Goal: Task Accomplishment & Management: Manage account settings

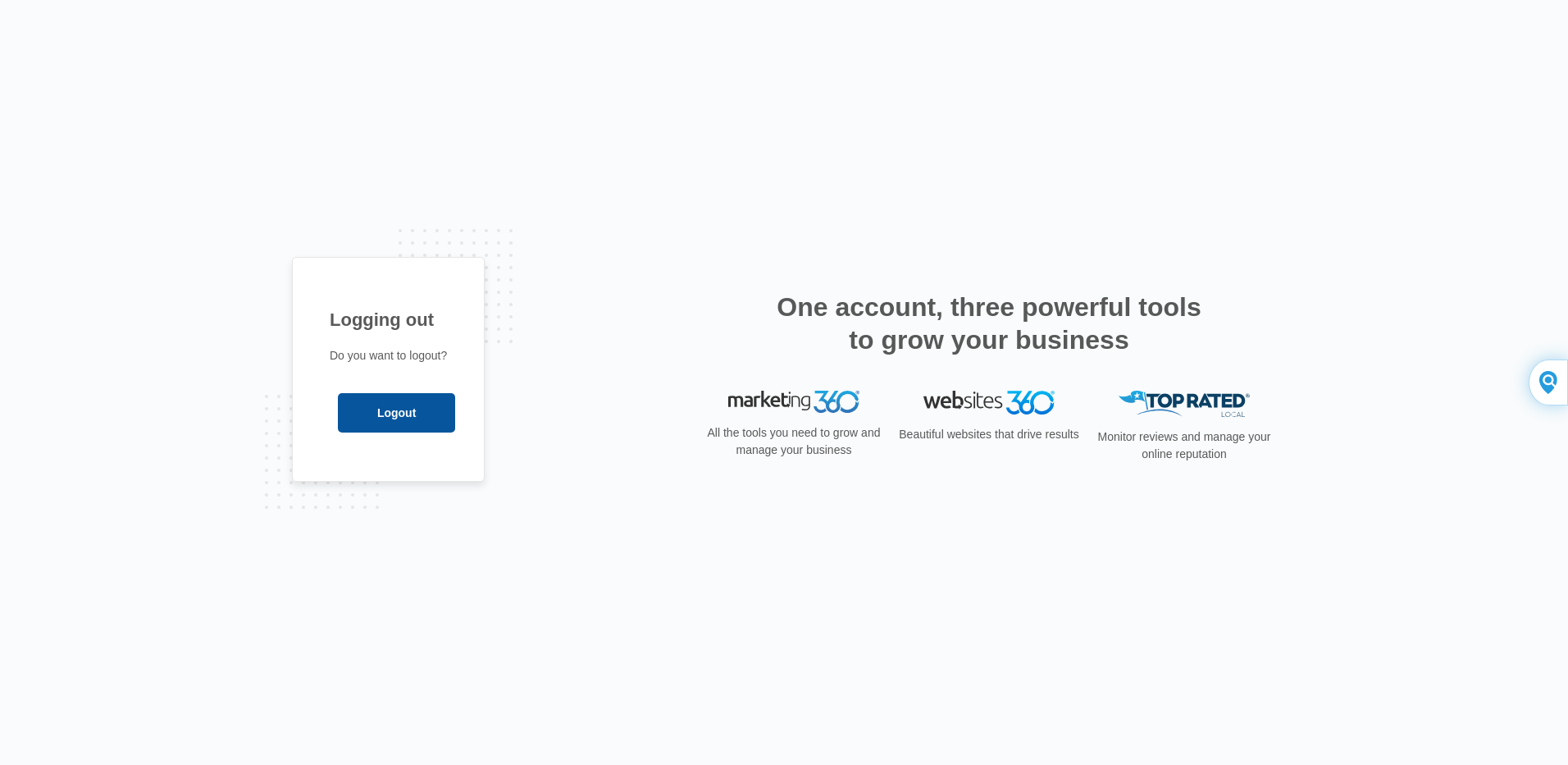
click at [391, 410] on input "Logout" at bounding box center [396, 413] width 118 height 40
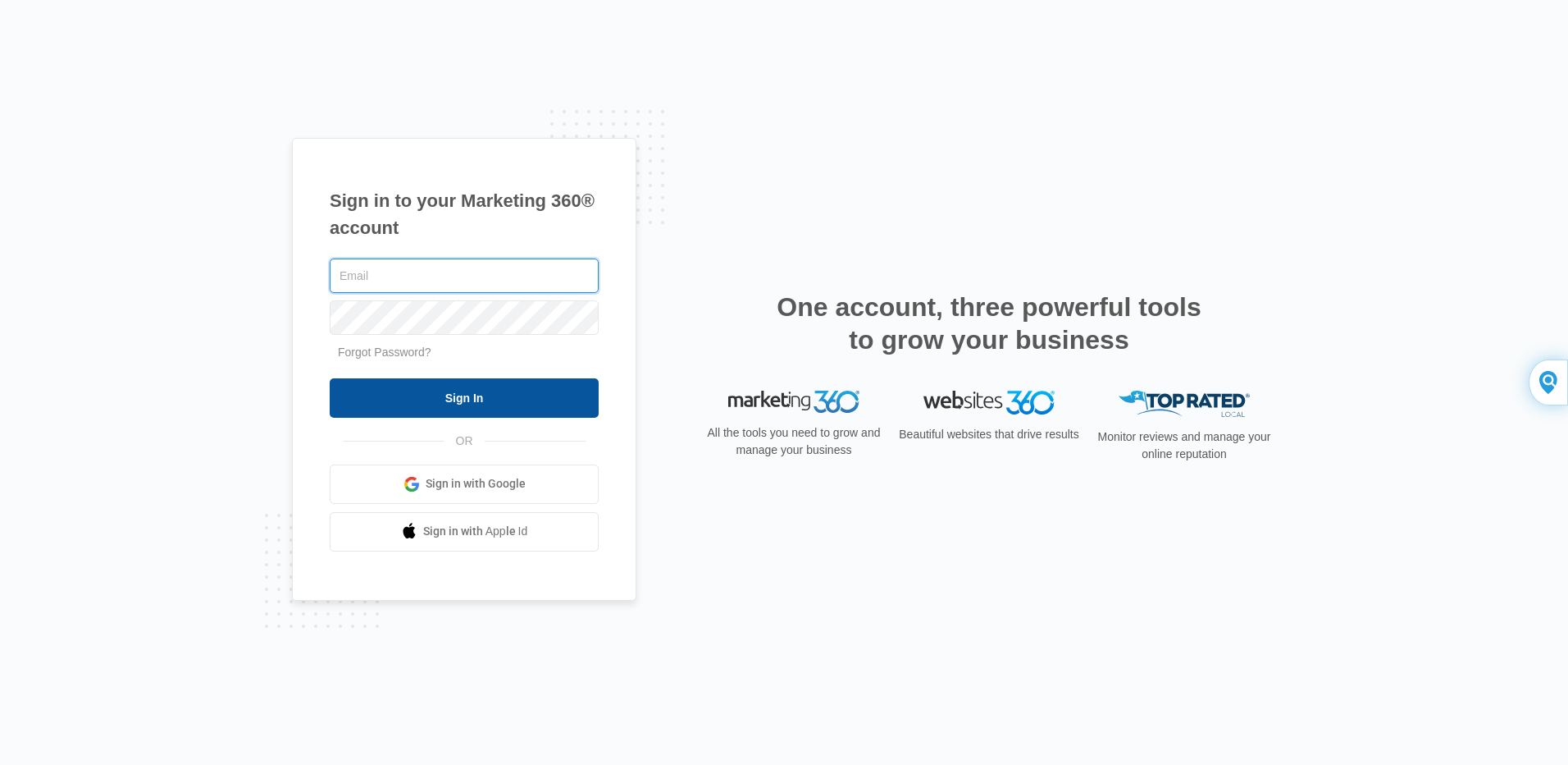
type input "[EMAIL_ADDRESS][DOMAIN_NAME]"
click at [464, 403] on input "Sign In" at bounding box center [464, 398] width 269 height 40
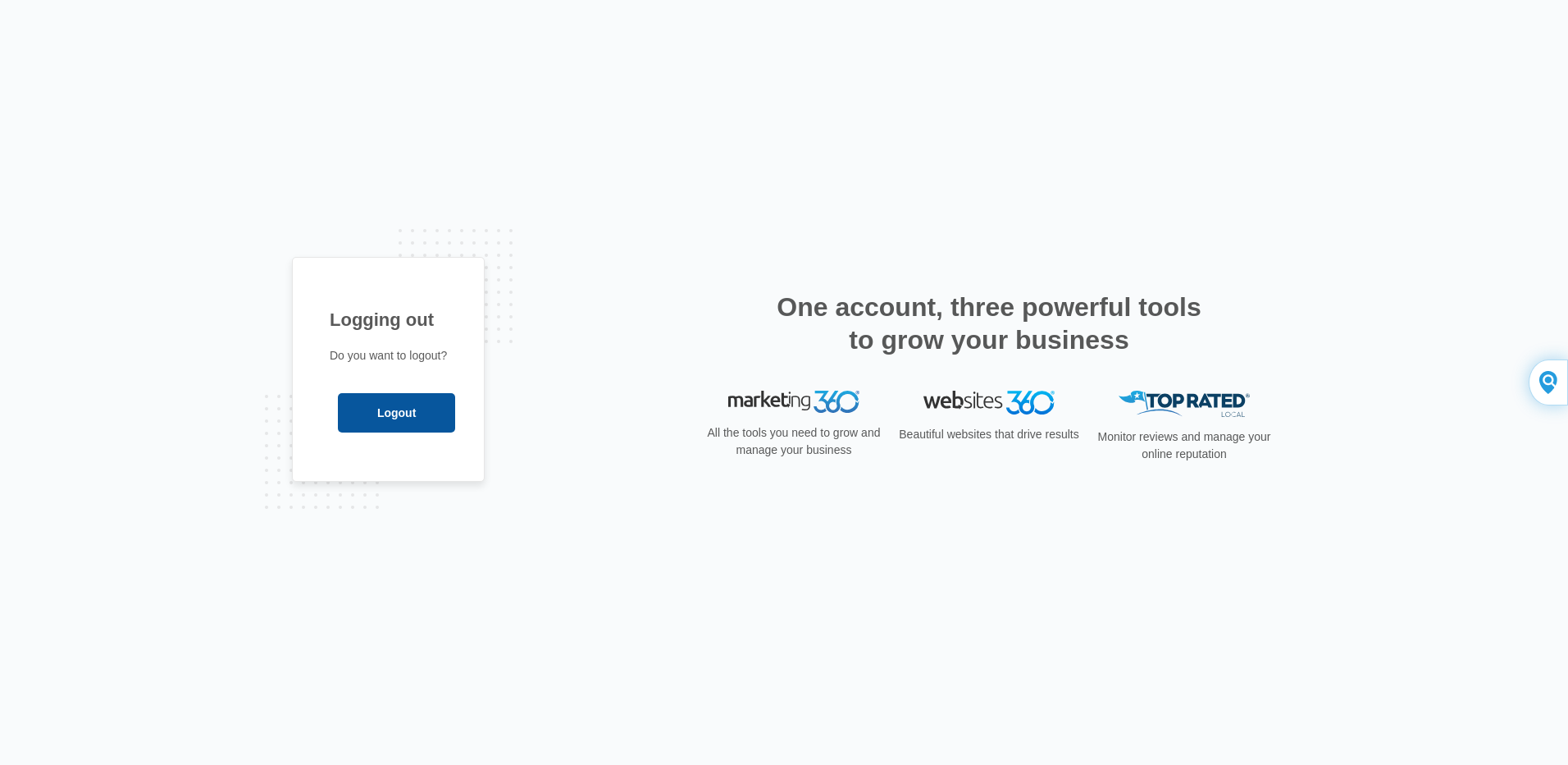
click at [412, 402] on input "Logout" at bounding box center [396, 413] width 118 height 40
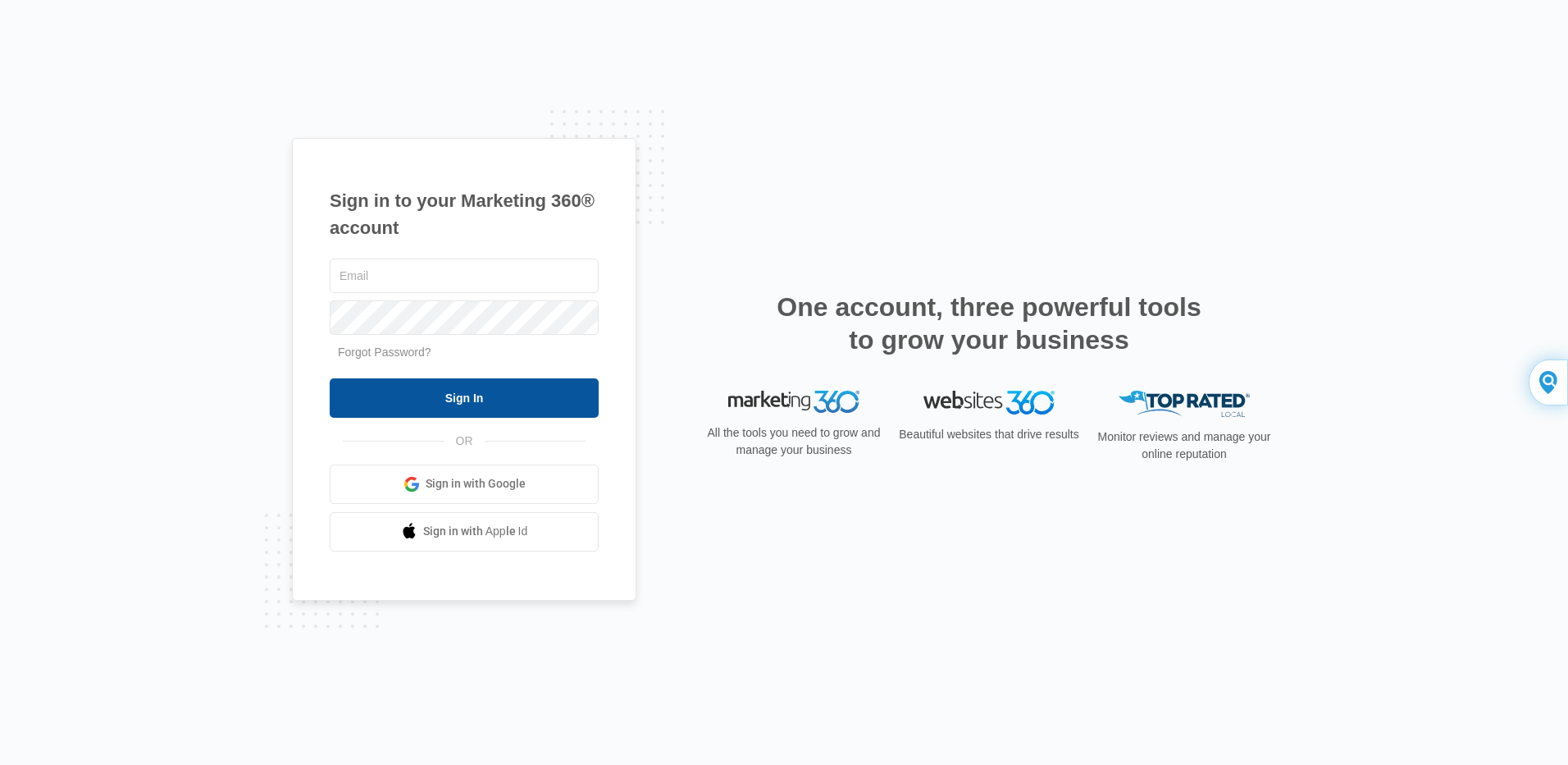
type input "[EMAIL_ADDRESS][DOMAIN_NAME]"
click at [477, 400] on input "Sign In" at bounding box center [464, 398] width 269 height 40
